Goal: Transaction & Acquisition: Purchase product/service

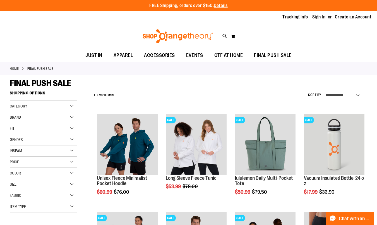
type input "**********"
click at [357, 95] on select "**********" at bounding box center [344, 95] width 39 height 9
select select "*********"
click at [325, 91] on select "**********" at bounding box center [344, 95] width 39 height 9
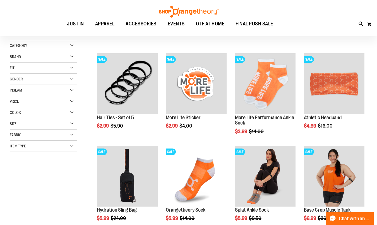
scroll to position [88, 0]
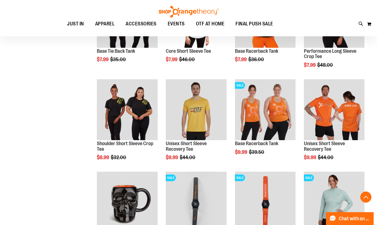
scroll to position [368, 0]
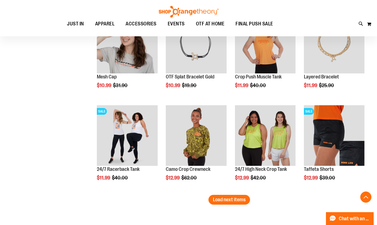
scroll to position [759, 0]
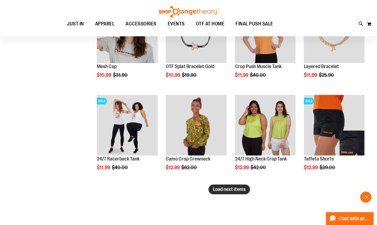
click at [218, 190] on span "Load next items" at bounding box center [229, 190] width 33 height 6
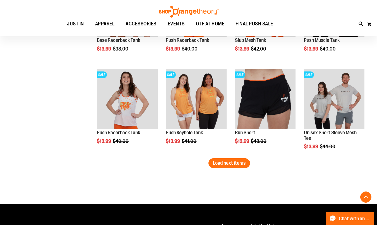
scroll to position [1066, 0]
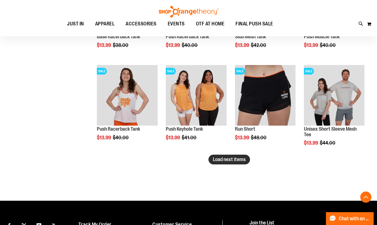
click at [237, 157] on span "Load next items" at bounding box center [229, 160] width 33 height 6
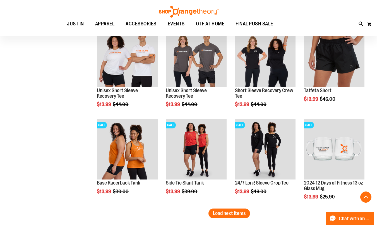
scroll to position [1318, 0]
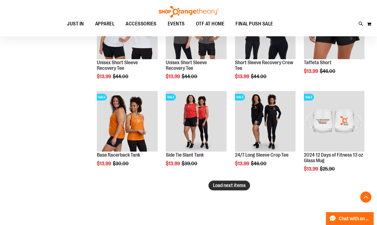
click at [242, 186] on span "Load next items" at bounding box center [229, 186] width 33 height 6
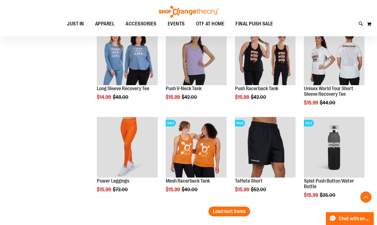
scroll to position [1597, 0]
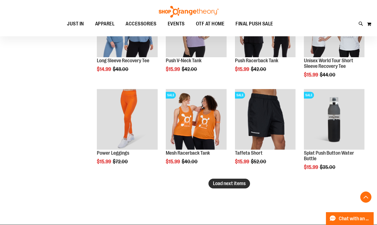
click at [240, 184] on span "Load next items" at bounding box center [229, 184] width 33 height 6
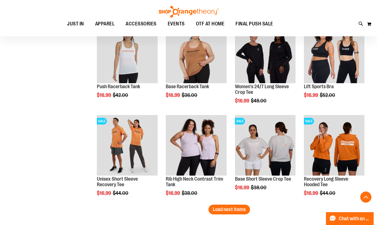
scroll to position [1876, 0]
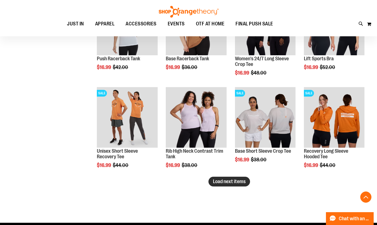
click at [219, 183] on span "Load next items" at bounding box center [229, 182] width 33 height 6
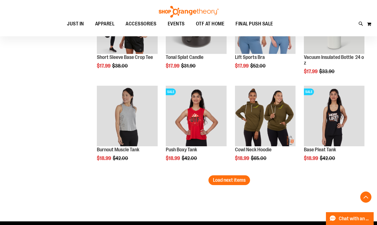
scroll to position [2156, 0]
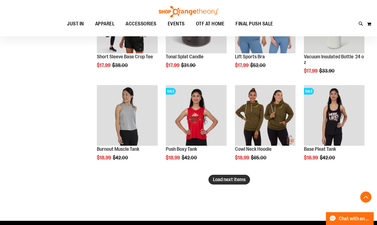
click at [232, 180] on span "Load next items" at bounding box center [229, 180] width 33 height 6
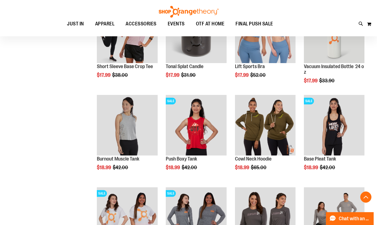
scroll to position [2156, 0]
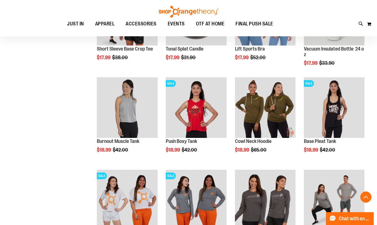
scroll to position [2156, 0]
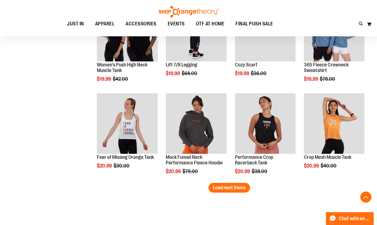
scroll to position [2435, 0]
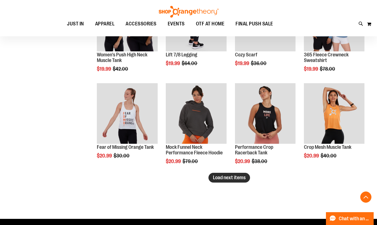
click at [239, 181] on button "Load next items" at bounding box center [230, 178] width 42 height 10
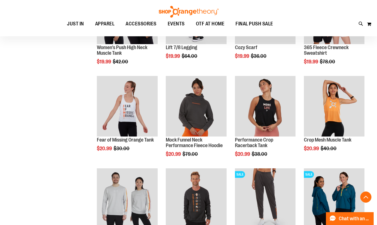
scroll to position [2435, 0]
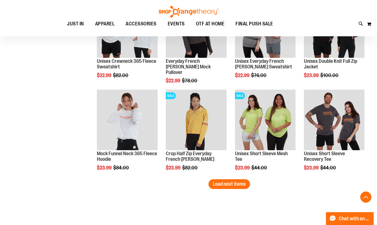
scroll to position [2715, 0]
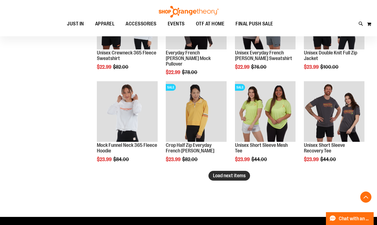
click at [232, 178] on span "Load next items" at bounding box center [229, 176] width 33 height 6
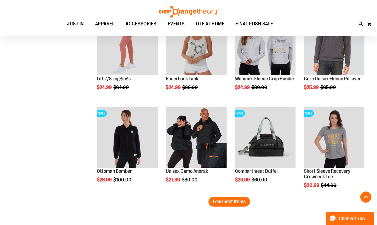
scroll to position [2994, 0]
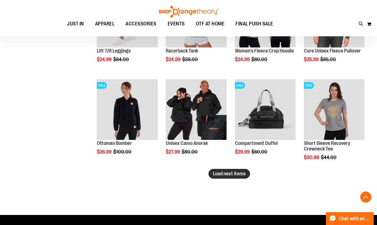
click at [236, 177] on button "Load next items" at bounding box center [230, 174] width 42 height 10
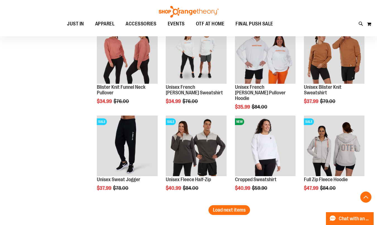
scroll to position [3246, 0]
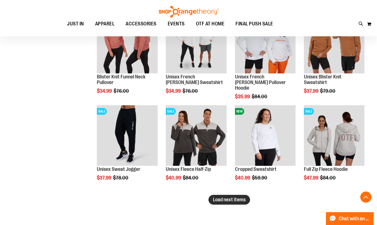
click at [239, 200] on span "Load next items" at bounding box center [229, 200] width 33 height 6
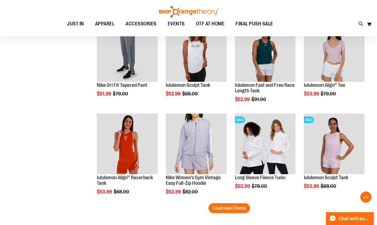
scroll to position [3525, 0]
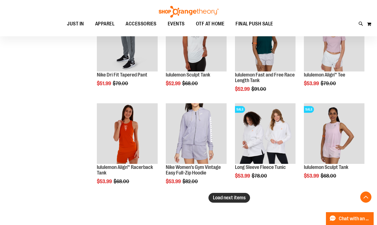
click at [237, 199] on span "Load next items" at bounding box center [229, 198] width 33 height 6
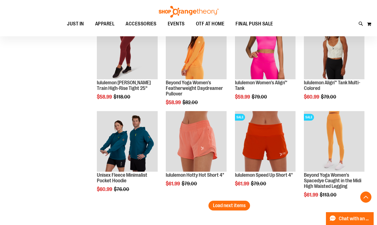
scroll to position [3804, 0]
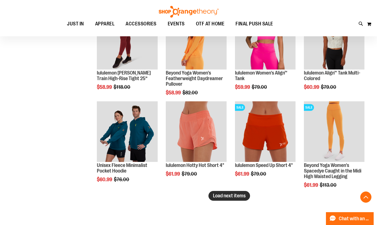
click at [231, 199] on button "Load next items" at bounding box center [230, 196] width 42 height 10
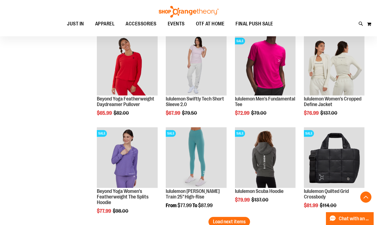
scroll to position [4084, 0]
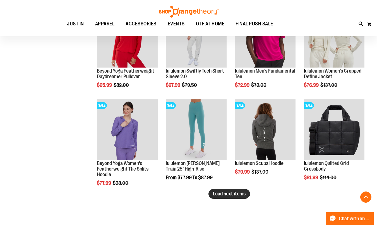
click at [228, 195] on span "Load next items" at bounding box center [229, 194] width 33 height 6
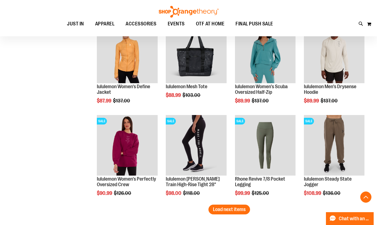
scroll to position [4363, 0]
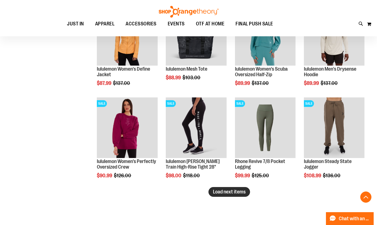
click at [233, 193] on span "Load next items" at bounding box center [229, 192] width 33 height 6
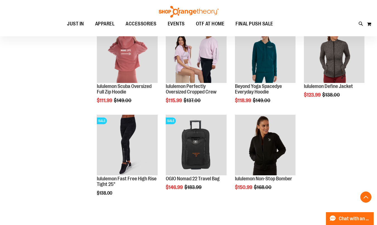
scroll to position [4559, 0]
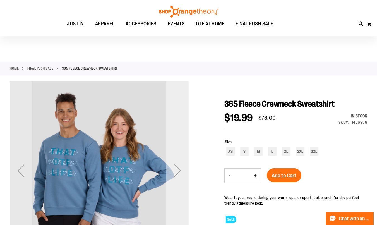
scroll to position [28, 0]
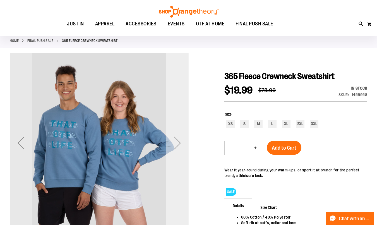
type input "**********"
click at [177, 139] on div "Next" at bounding box center [178, 143] width 22 height 22
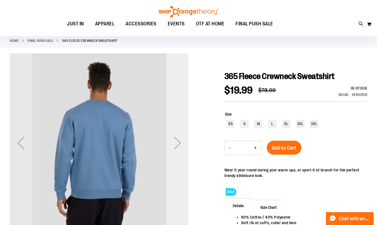
click at [177, 139] on div "Next" at bounding box center [178, 143] width 22 height 22
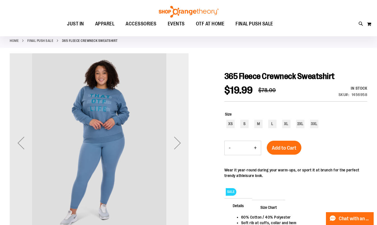
click at [177, 139] on div "Next" at bounding box center [178, 143] width 22 height 22
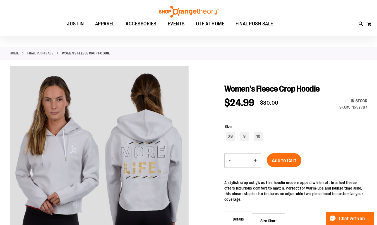
scroll to position [56, 0]
